Goal: Information Seeking & Learning: Learn about a topic

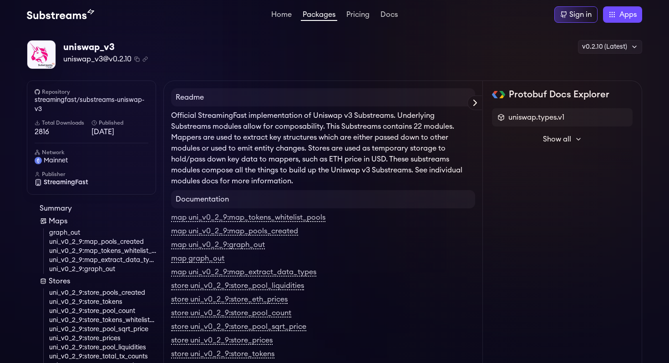
click at [321, 18] on link "Packages" at bounding box center [319, 16] width 36 height 10
click at [317, 14] on link "Packages" at bounding box center [319, 16] width 36 height 10
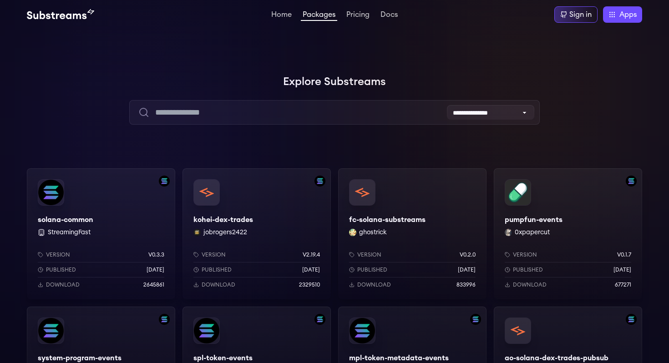
scroll to position [4, 0]
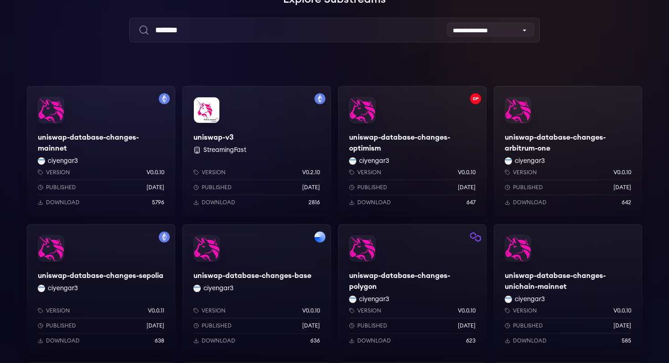
scroll to position [83, 0]
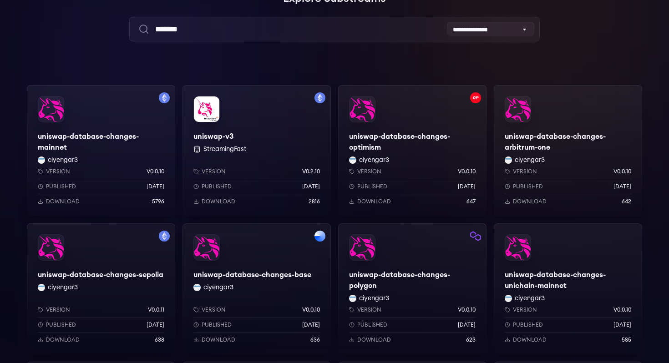
type input "*******"
click at [279, 206] on div "Version v0.2.10 Published [DATE] Download 2816" at bounding box center [256, 184] width 148 height 63
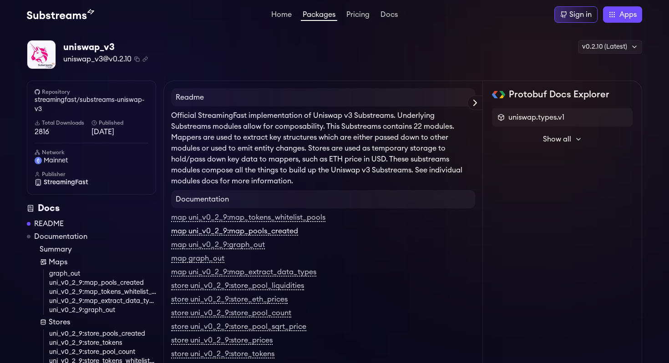
click at [291, 234] on link "map uni_v0_2_9:map_pools_created" at bounding box center [234, 231] width 127 height 8
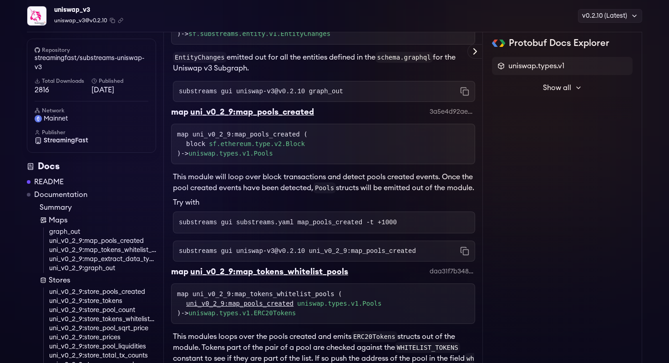
scroll to position [797, 0]
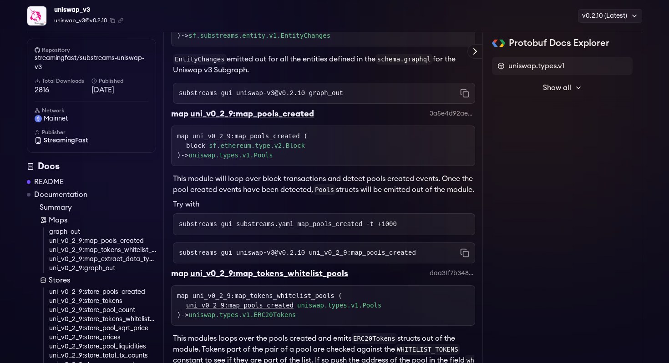
click at [323, 195] on p "This module will loop over block transactions and detect pools created events. …" at bounding box center [324, 184] width 302 height 22
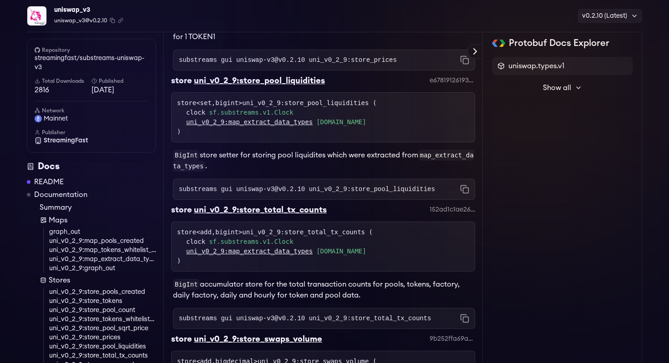
scroll to position [2453, 0]
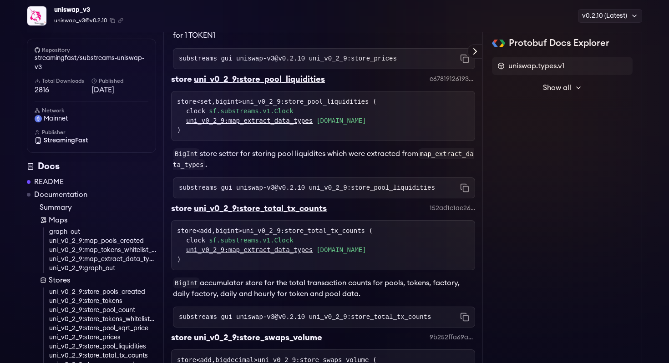
click at [391, 192] on code "substreams gui uniswap-v3@v0.2.10 uni_v0_2_9:store_pool_liquidities" at bounding box center [307, 187] width 256 height 9
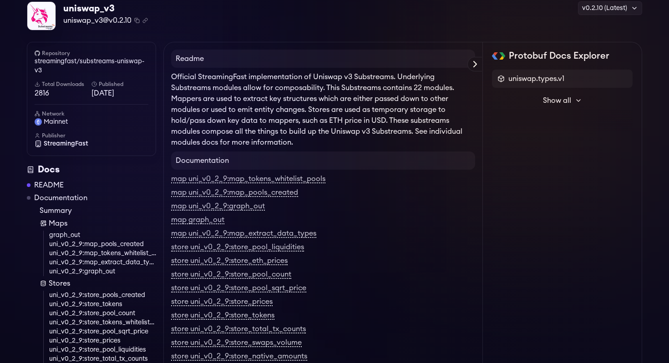
scroll to position [0, 0]
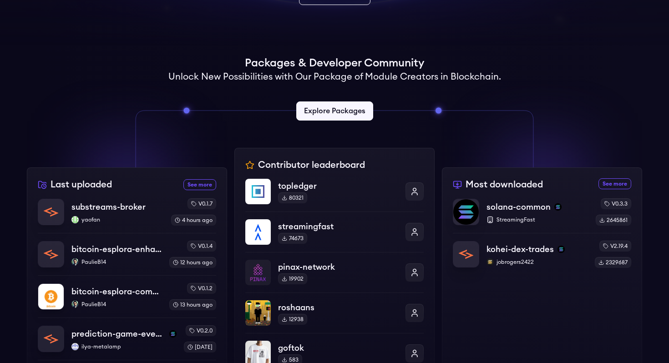
scroll to position [166, 0]
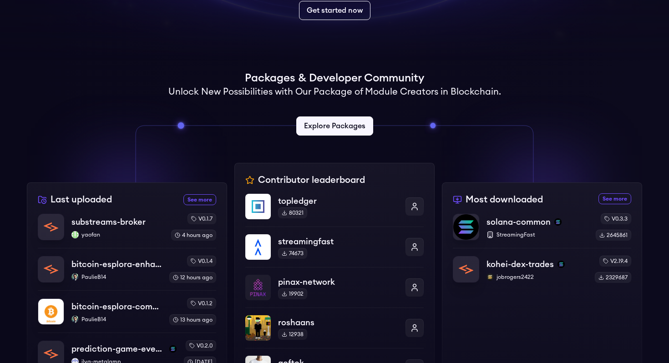
click at [503, 302] on div "Most downloaded See more most downloaded packages solana-common StreamingFast v…" at bounding box center [542, 327] width 200 height 291
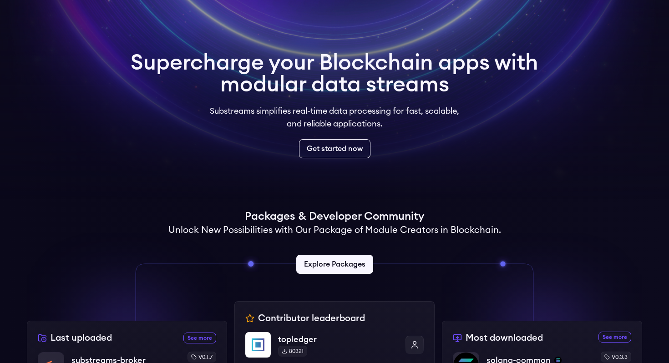
scroll to position [0, 0]
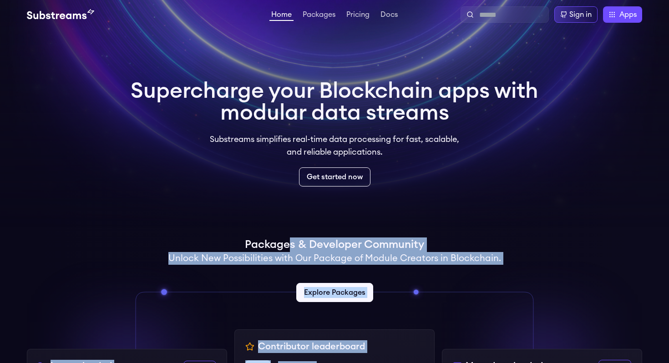
drag, startPoint x: 290, startPoint y: 249, endPoint x: 448, endPoint y: 264, distance: 159.0
click at [462, 246] on div "Packages & Developer Community Unlock New Possibilities with Our Package of Mod…" at bounding box center [334, 274] width 615 height 74
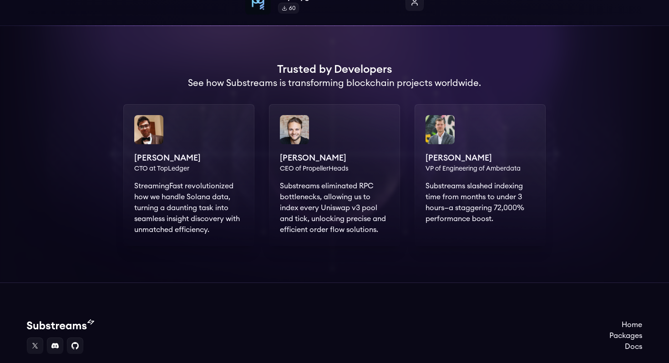
scroll to position [615, 0]
